Goal: Information Seeking & Learning: Check status

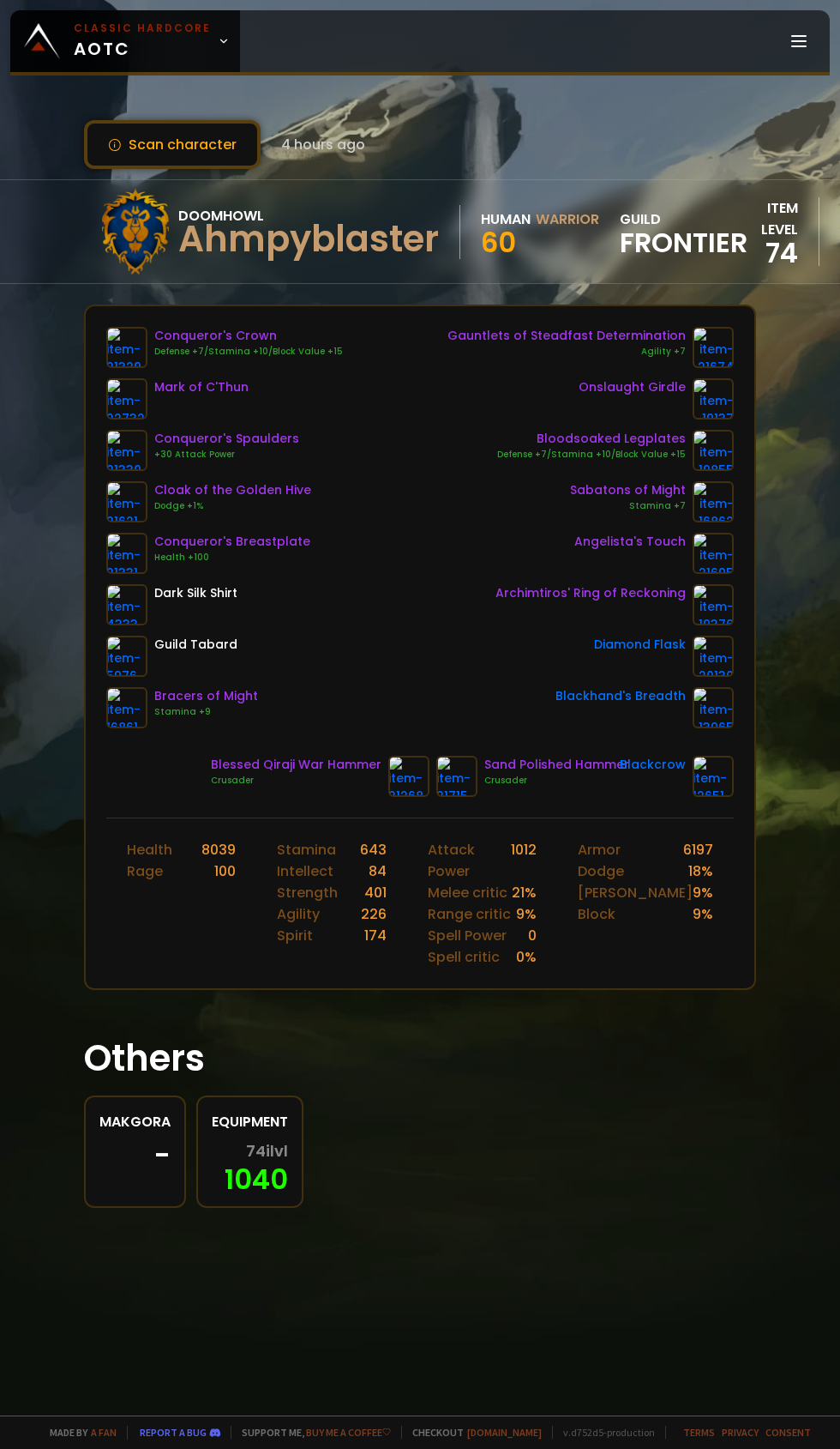
click at [217, 41] on icon at bounding box center [223, 41] width 12 height 12
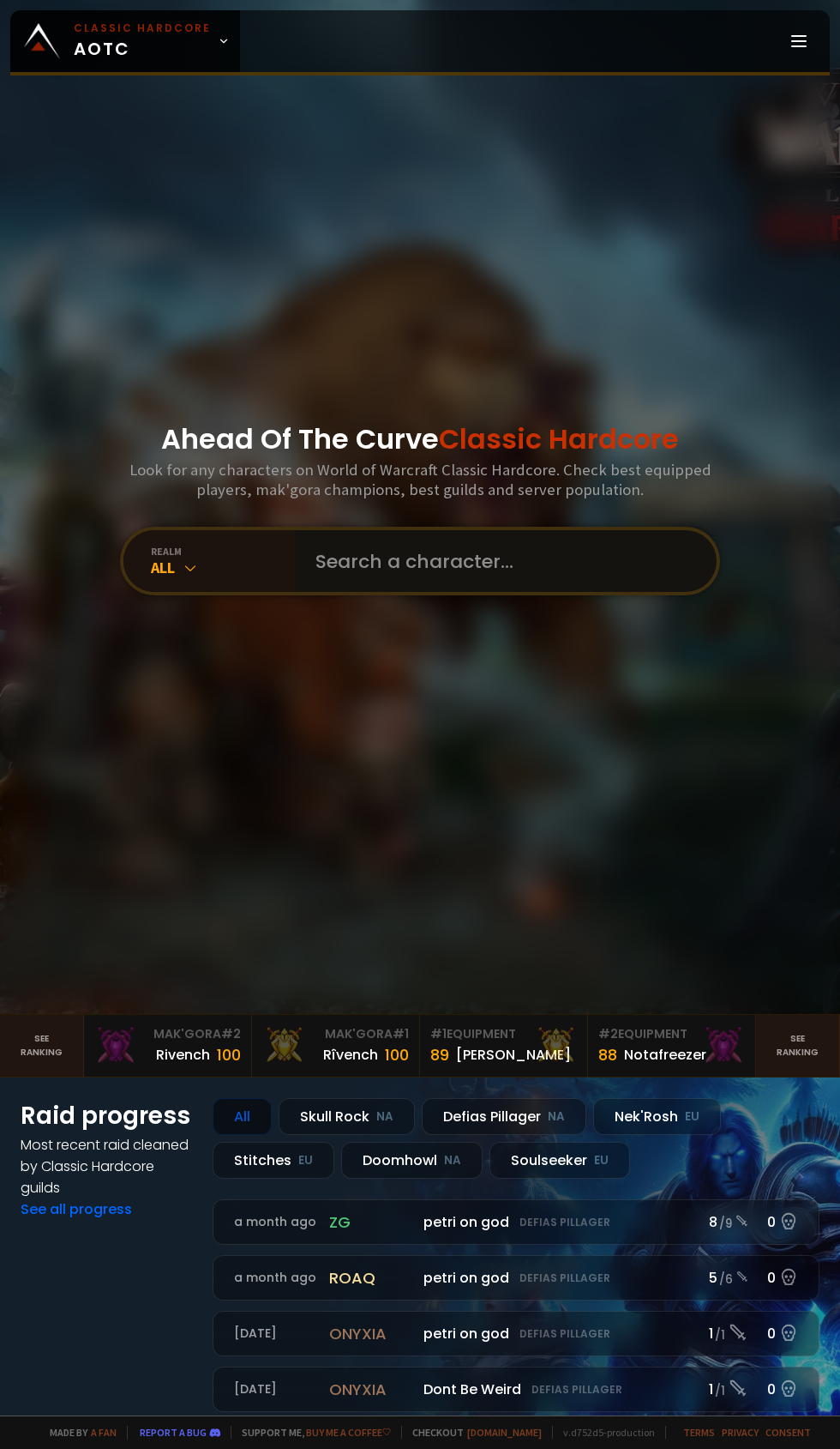
click at [454, 591] on input "text" at bounding box center [501, 561] width 391 height 61
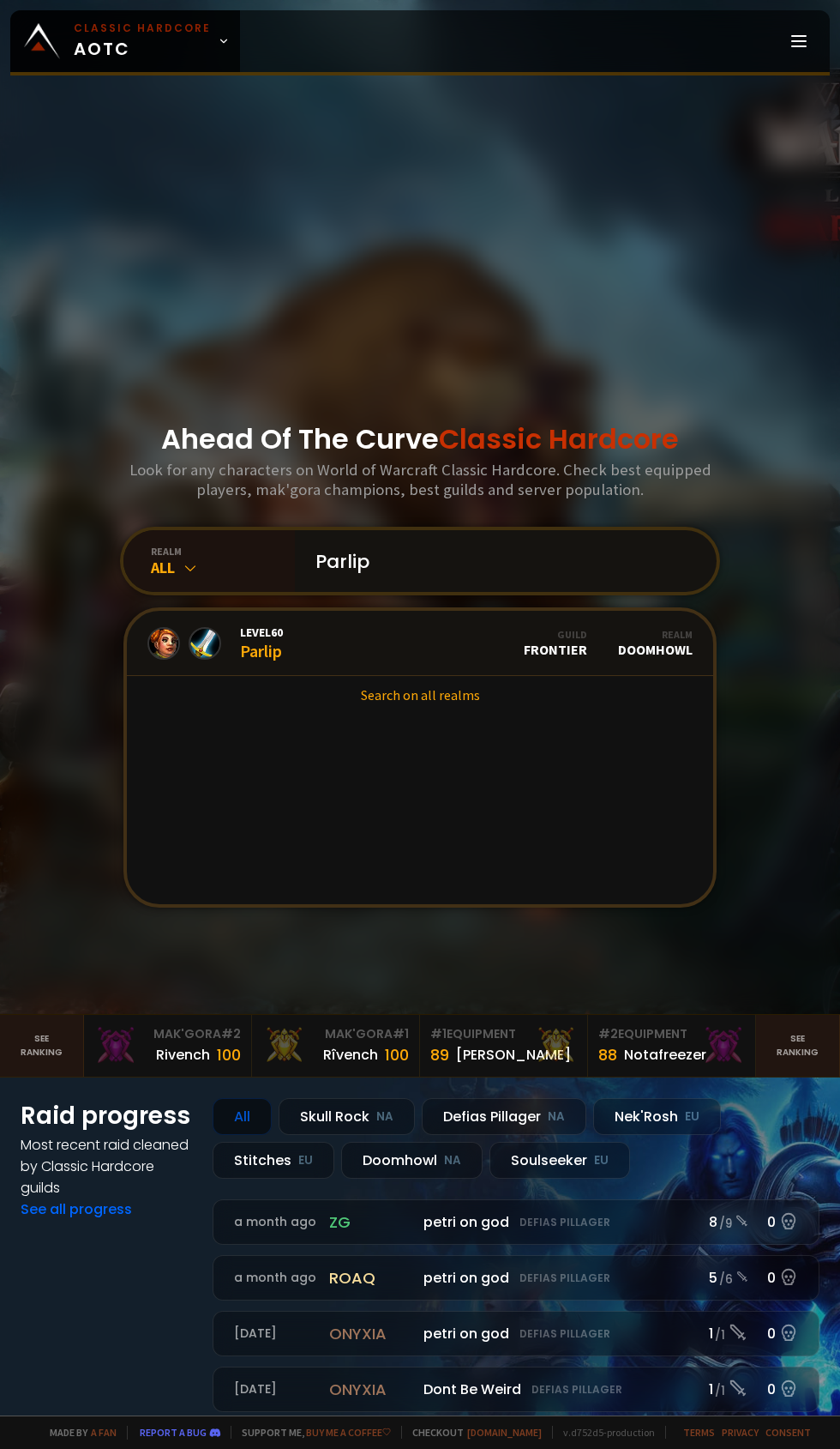
type input "Parlip"
click at [329, 676] on link "Level 60 Parlip Guild Frontier Realm Doomhowl" at bounding box center [420, 643] width 586 height 65
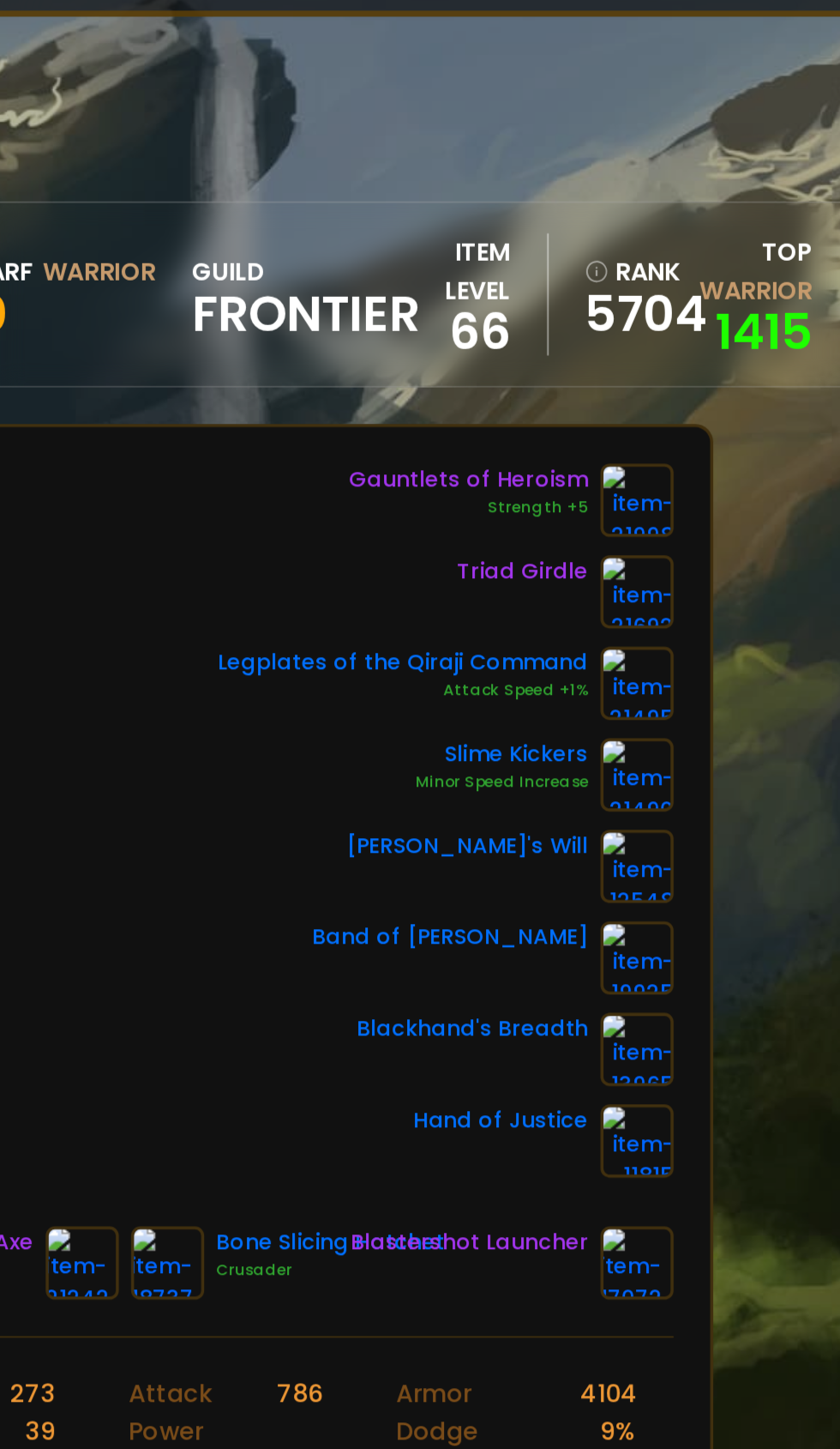
click at [714, 502] on img at bounding box center [713, 501] width 41 height 41
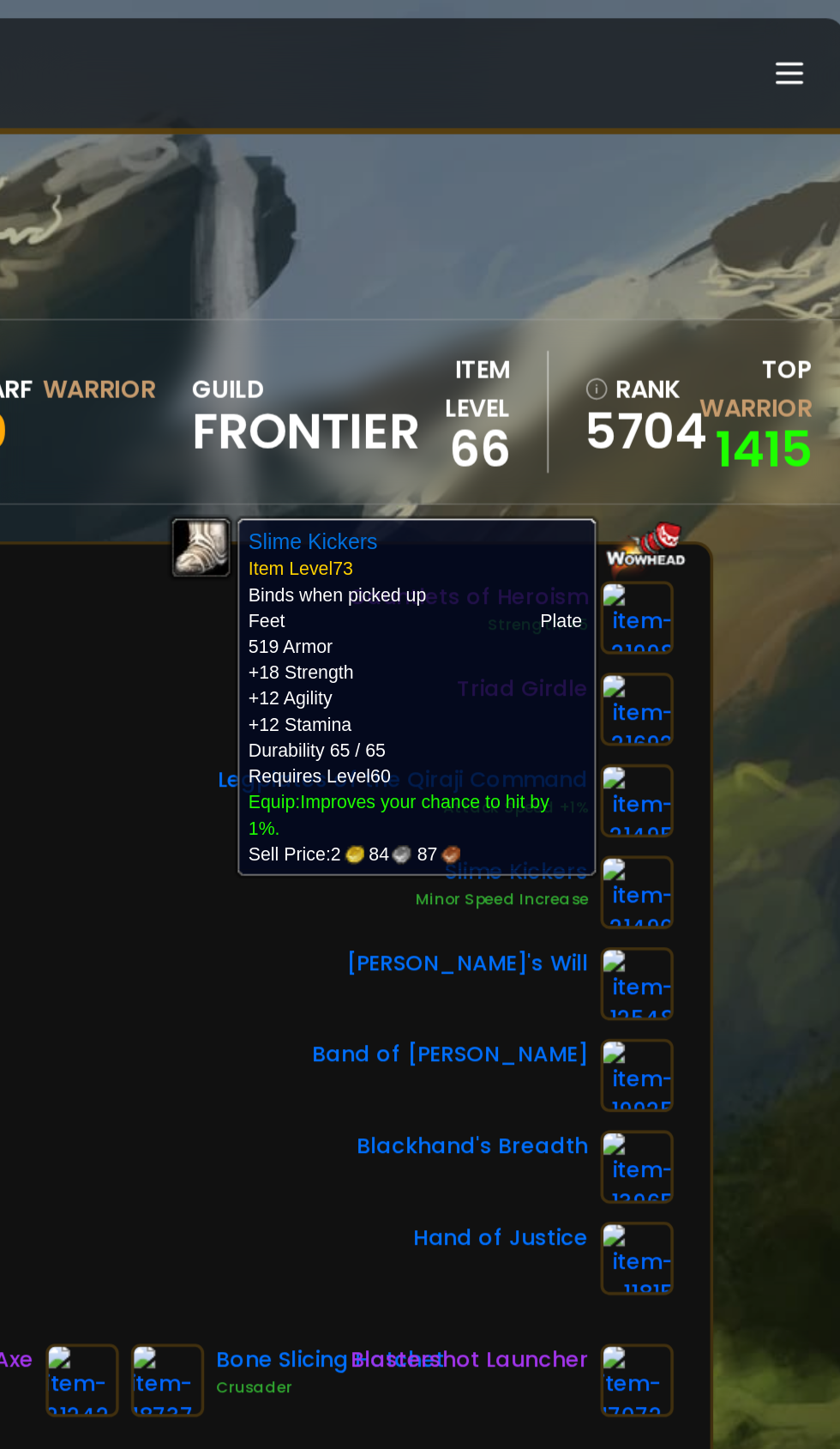
click at [464, 613] on div "Helm of the Executioner Beads of Ogre Might Wyrmslayer Spaulders Zulian Tigerhi…" at bounding box center [420, 527] width 627 height 402
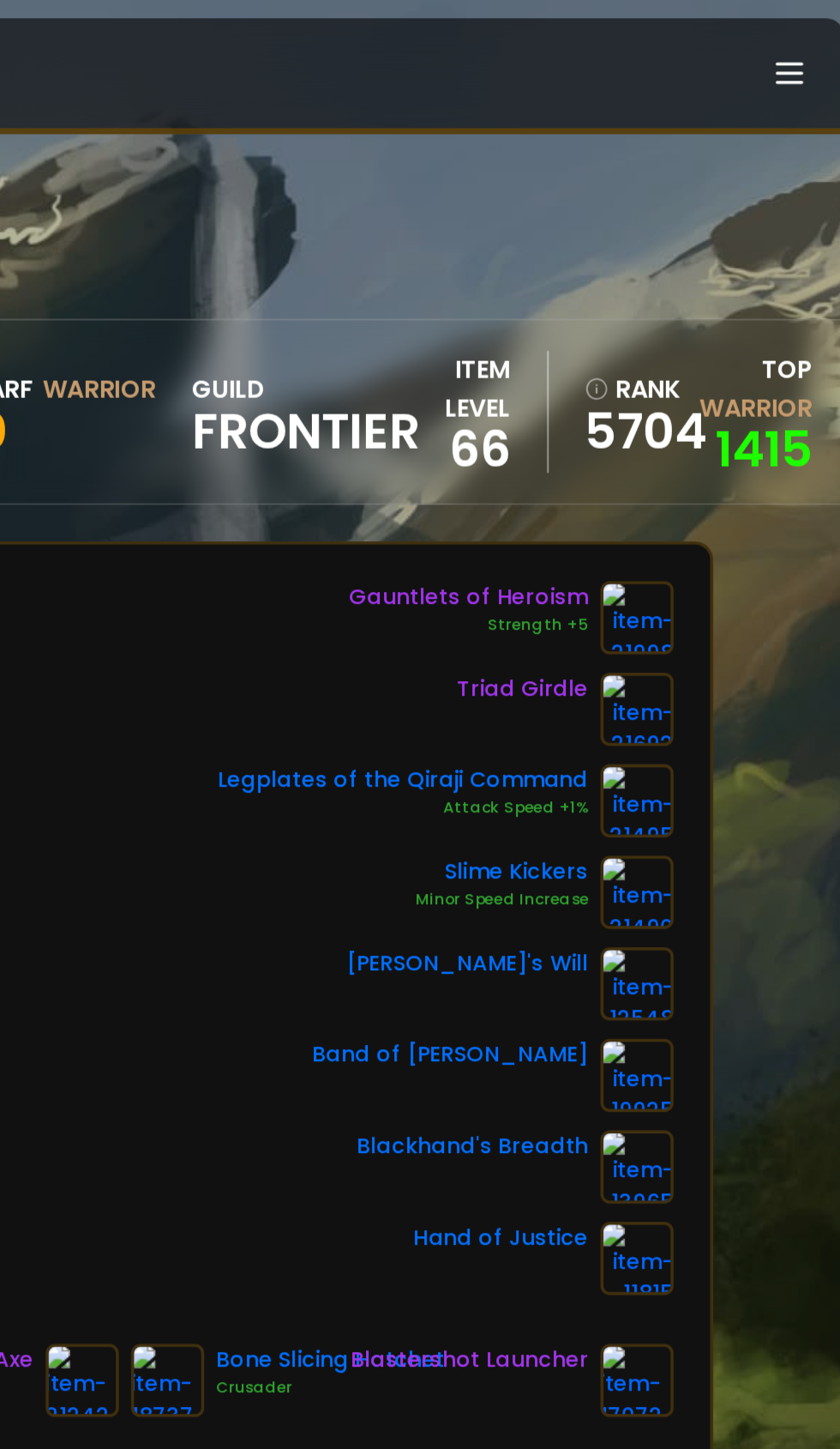
click at [717, 500] on img at bounding box center [713, 501] width 41 height 41
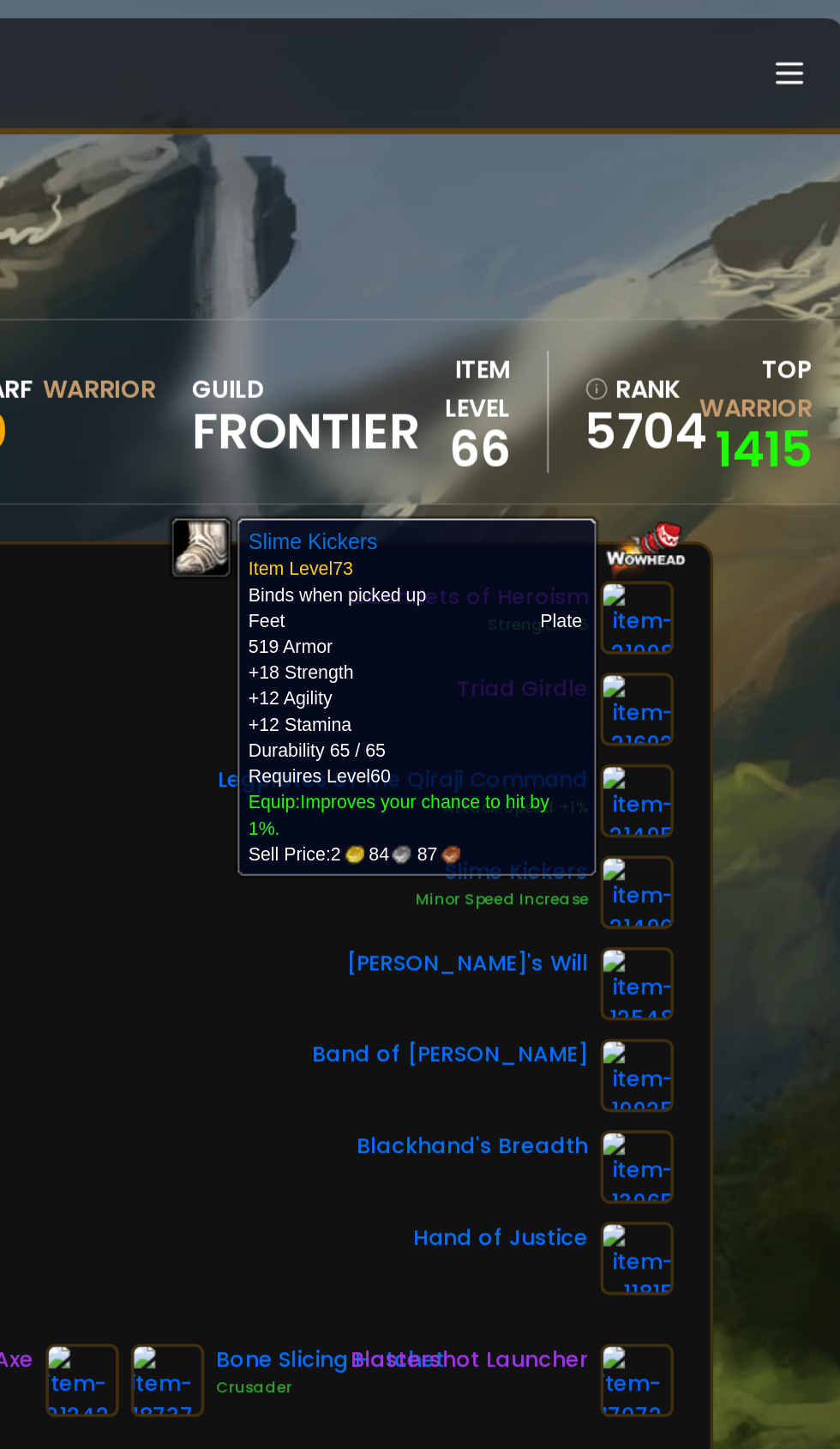
click at [469, 625] on div "Helm of the Executioner Beads of Ogre Might Wyrmslayer Spaulders Zulian Tigerhi…" at bounding box center [420, 527] width 627 height 402
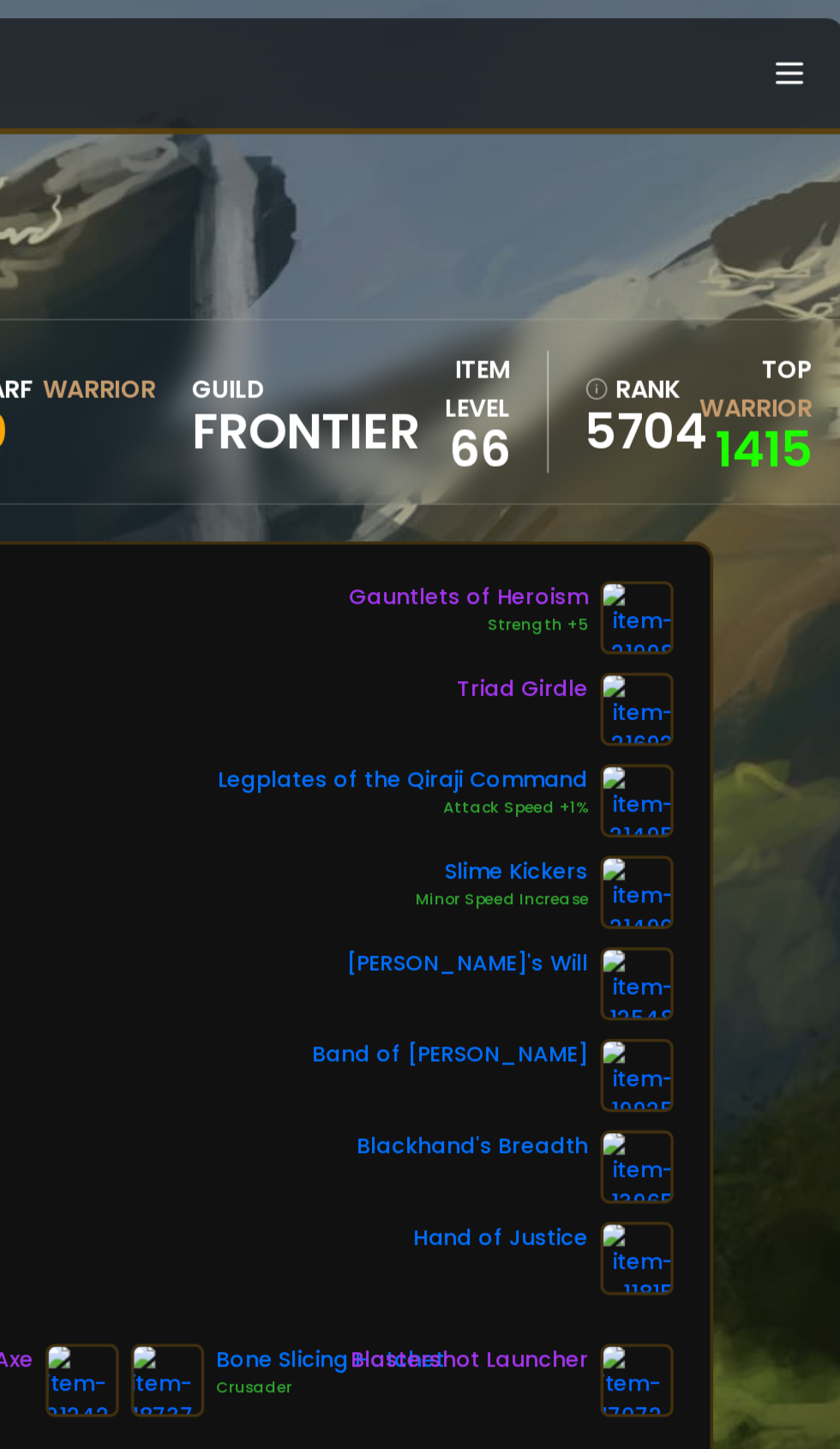
click at [731, 395] on img at bounding box center [713, 399] width 41 height 41
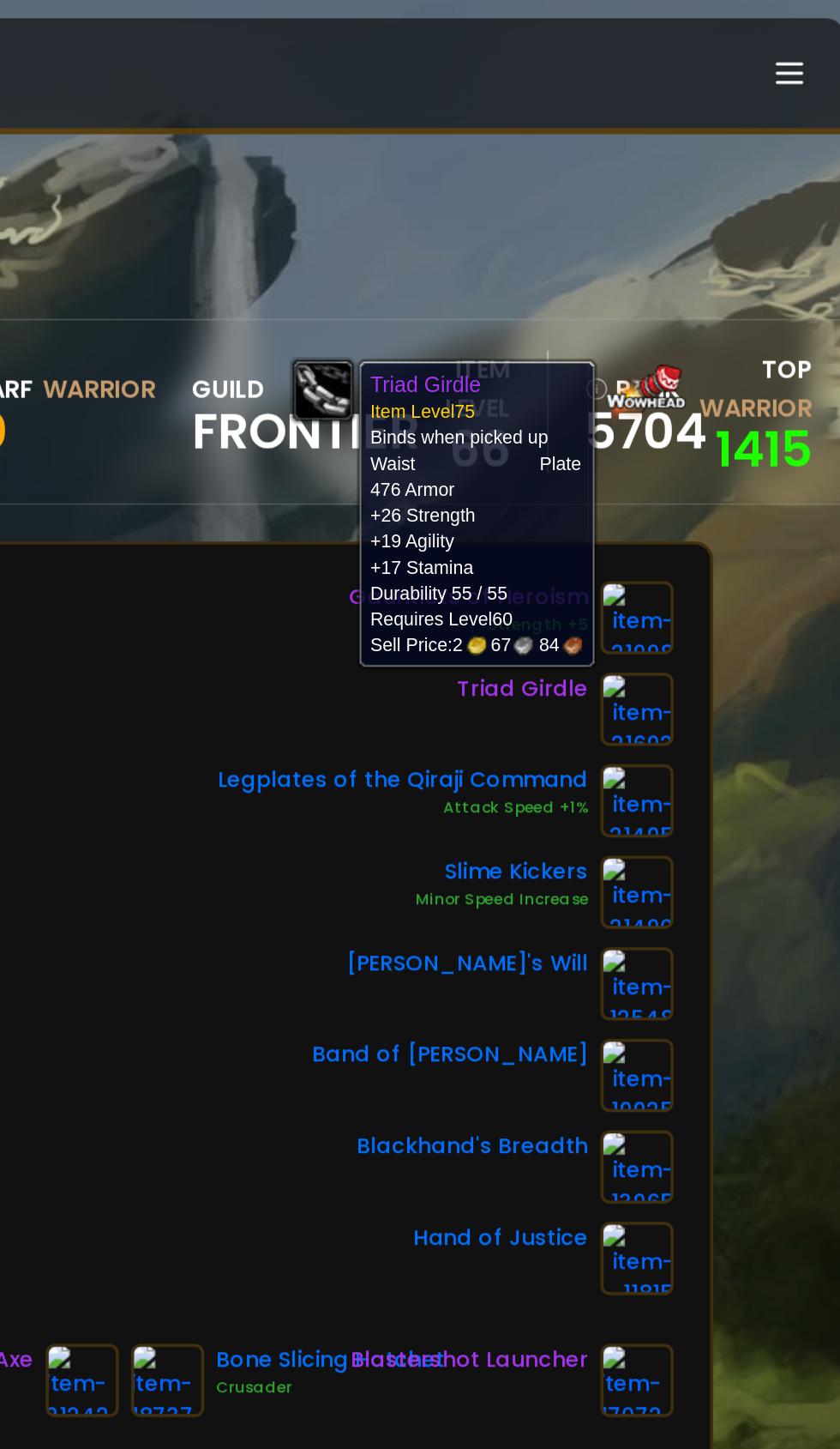
click at [463, 591] on div "Helm of the Executioner Beads of Ogre Might Wyrmslayer Spaulders Zulian Tigerhi…" at bounding box center [420, 527] width 627 height 402
